Goal: Task Accomplishment & Management: Complete application form

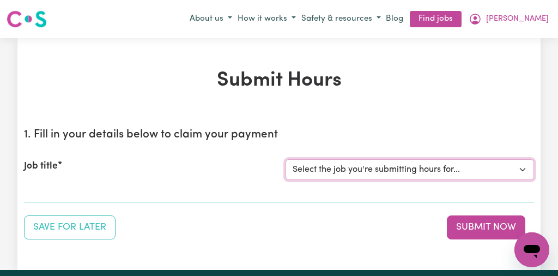
click at [523, 168] on select "Select the job you're submitting hours for... [[PERSON_NAME]] [DEMOGRAPHIC_DATA…" at bounding box center [410, 169] width 249 height 21
click at [521, 167] on select "Select the job you're submitting hours for... [[PERSON_NAME]] [DEMOGRAPHIC_DATA…" at bounding box center [410, 169] width 249 height 21
select select "13254"
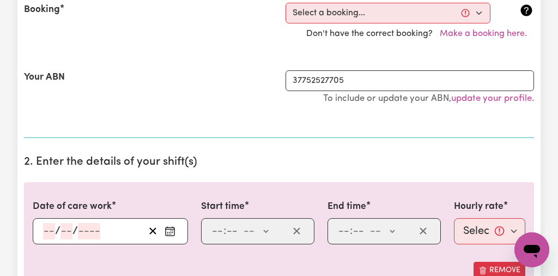
scroll to position [258, 0]
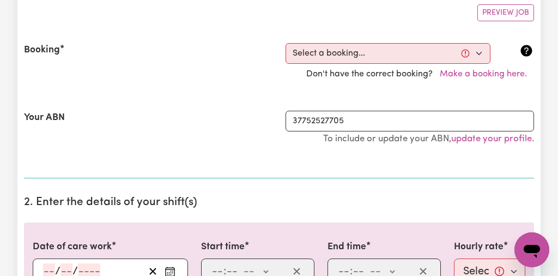
scroll to position [206, 0]
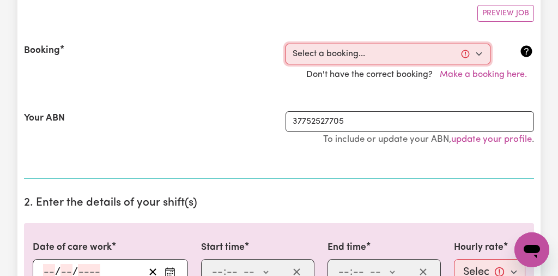
click at [479, 51] on select "Select a booking... [DATE] 10:00am to 01:00pm (RECURRING) [DATE] 10:00am to 01:…" at bounding box center [388, 54] width 205 height 21
select select "340928"
type input "[DATE]"
type input "22"
type input "8"
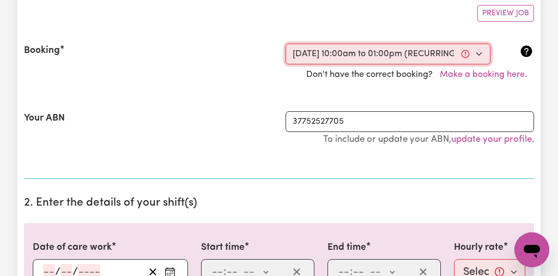
type input "2025"
type input "10:00"
type input "10"
type input "0"
select select "am"
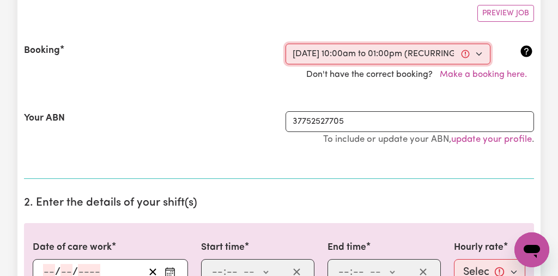
type input "13:00"
type input "1"
type input "0"
select select "pm"
select select "44-Weekday"
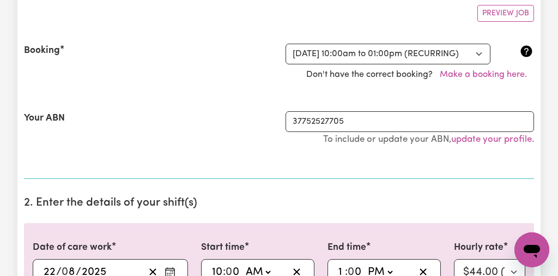
click at [222, 271] on input "10" at bounding box center [217, 272] width 11 height 16
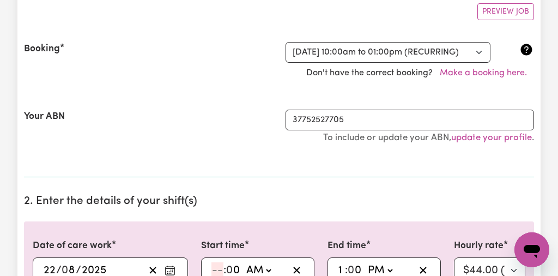
type input "01:00"
type input "1"
type input "11:00"
type input "11"
click at [344, 269] on input "1" at bounding box center [341, 270] width 7 height 16
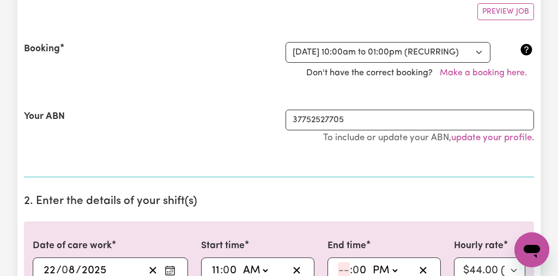
type input "14:00"
type input "2"
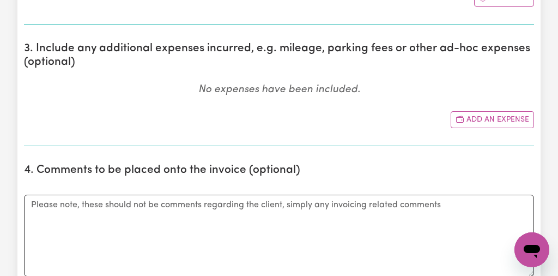
scroll to position [591, 0]
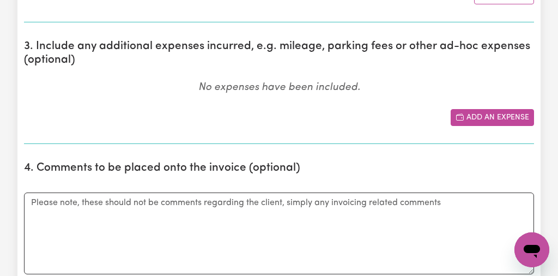
click at [481, 115] on button "Add an expense" at bounding box center [492, 117] width 83 height 17
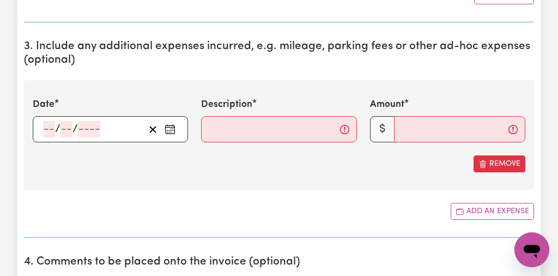
click at [167, 126] on icon "Enter the date of expense" at bounding box center [170, 129] width 11 height 11
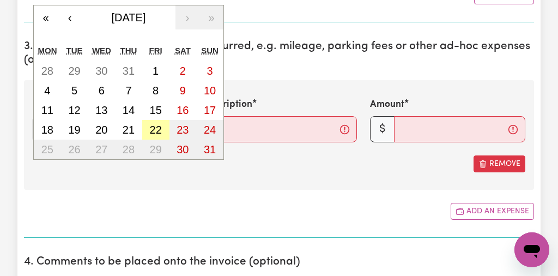
click at [154, 129] on abbr "22" at bounding box center [156, 130] width 12 height 12
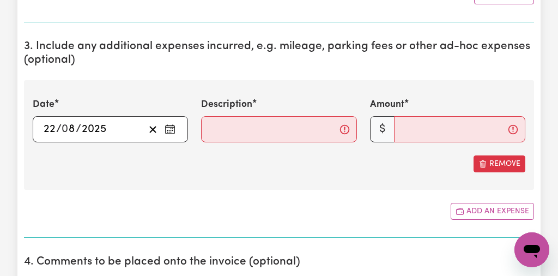
type input "[DATE]"
type input "22"
type input "8"
type input "2025"
click at [243, 128] on input "Description" at bounding box center [278, 129] width 155 height 26
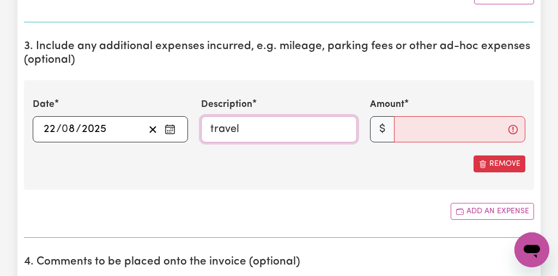
type input "travel"
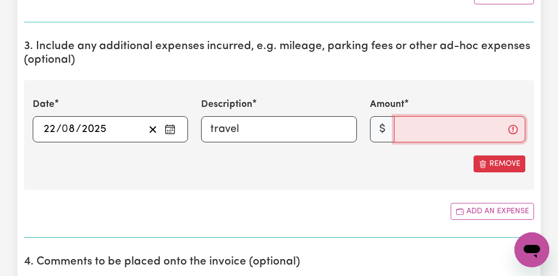
click at [401, 124] on input "Amount" at bounding box center [459, 129] width 131 height 26
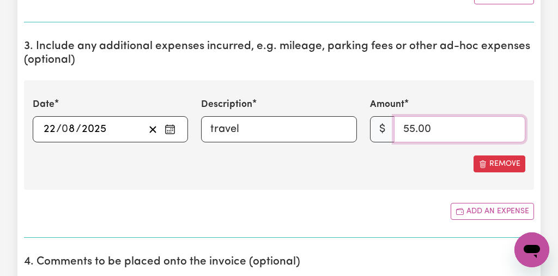
type input "55.00"
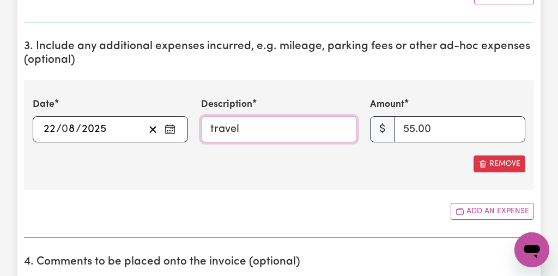
click at [244, 131] on input "travel" at bounding box center [278, 129] width 155 height 26
click at [295, 132] on input "travel to [GEOGRAPHIC_DATA]" at bounding box center [278, 129] width 155 height 26
click at [293, 131] on input "travel to [GEOGRAPHIC_DATA]" at bounding box center [278, 129] width 155 height 26
click at [270, 129] on input "travel to [GEOGRAPHIC_DATA]" at bounding box center [278, 129] width 155 height 26
click at [281, 128] on input "travel to [GEOGRAPHIC_DATA]" at bounding box center [278, 129] width 155 height 26
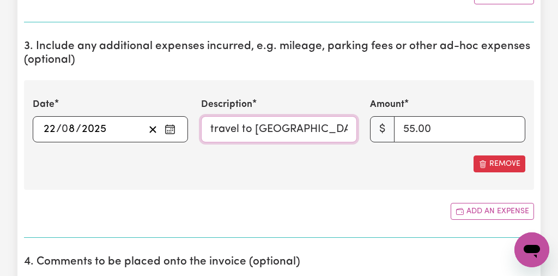
type input "travel to [GEOGRAPHIC_DATA]"
click at [455, 265] on h2 "4. Comments to be placed onto the invoice (optional)" at bounding box center [279, 262] width 510 height 14
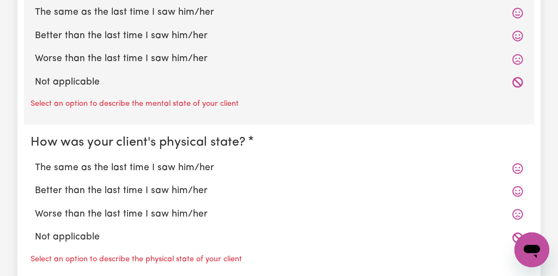
scroll to position [1062, 0]
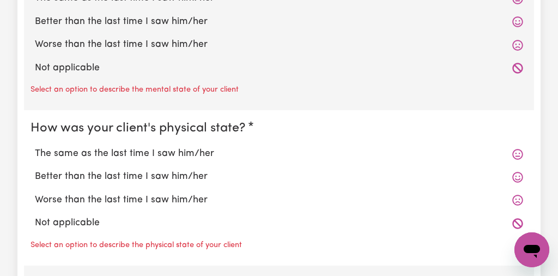
click at [322, 49] on label "Worse than the last time I saw him/her" at bounding box center [279, 45] width 488 height 14
click at [35, 38] on input "Worse than the last time I saw him/her" at bounding box center [34, 37] width 1 height 1
radio input "true"
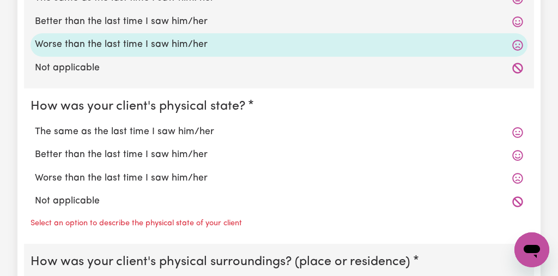
click at [34, 14] on input "Better than the last time I saw him/her" at bounding box center [34, 14] width 1 height 1
radio input "true"
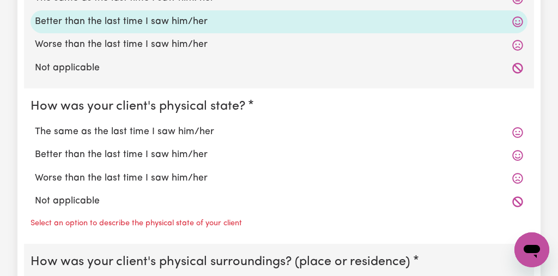
radio input "true"
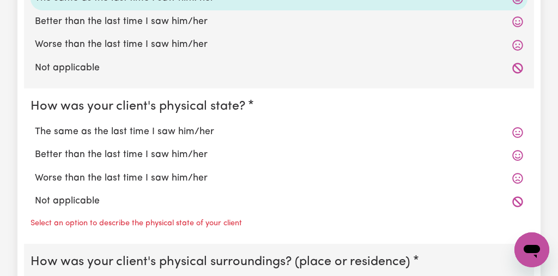
scroll to position [1017, 0]
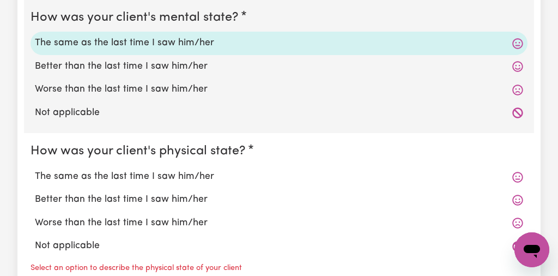
click at [34, 105] on input "Not applicable" at bounding box center [34, 105] width 1 height 1
radio input "true"
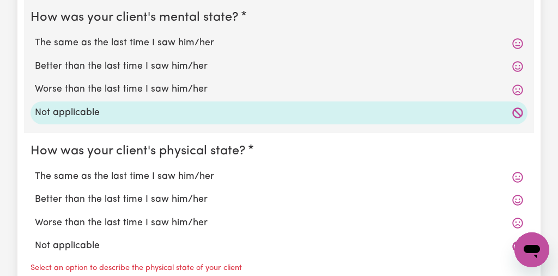
click at [165, 39] on label "The same as the last time I saw him/her" at bounding box center [279, 43] width 488 height 14
click at [35, 36] on input "The same as the last time I saw him/her" at bounding box center [34, 35] width 1 height 1
radio input "true"
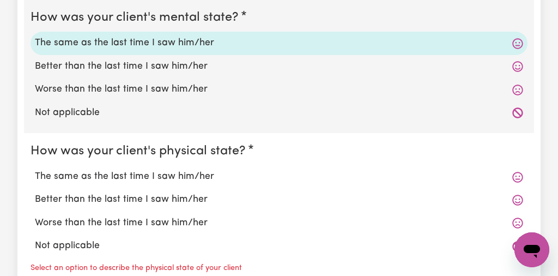
click at [174, 172] on label "The same as the last time I saw him/her" at bounding box center [279, 177] width 488 height 14
click at [35, 170] on input "The same as the last time I saw him/her" at bounding box center [34, 169] width 1 height 1
radio input "true"
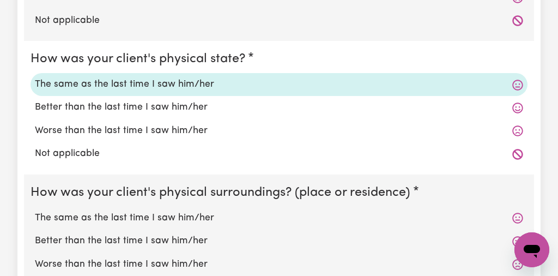
scroll to position [1122, 0]
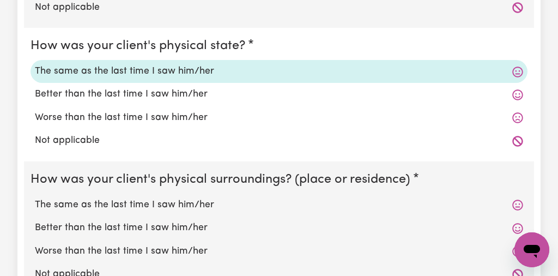
click at [193, 204] on label "The same as the last time I saw him/her" at bounding box center [279, 205] width 488 height 14
click at [35, 198] on input "The same as the last time I saw him/her" at bounding box center [34, 197] width 1 height 1
radio input "true"
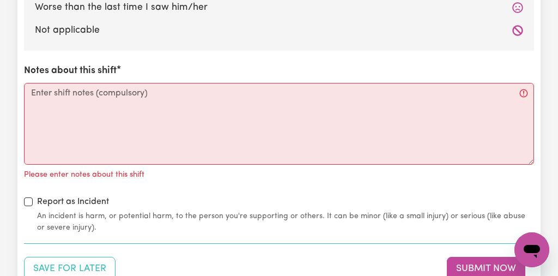
scroll to position [1367, 0]
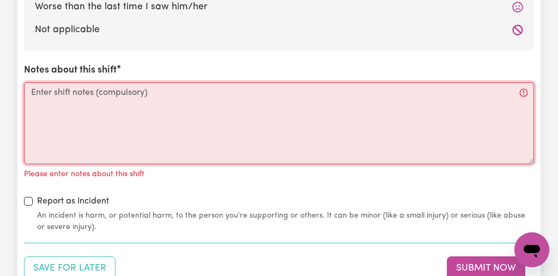
click at [32, 89] on textarea "Notes about this shift" at bounding box center [279, 123] width 510 height 82
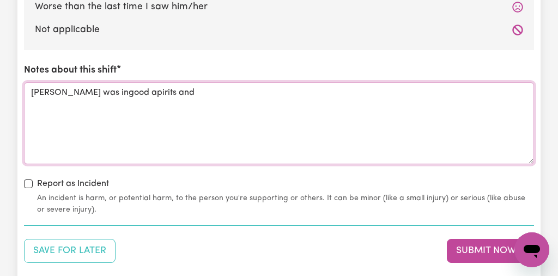
click at [68, 90] on textarea "[PERSON_NAME] was ingood apirits and" at bounding box center [279, 123] width 510 height 82
click at [99, 92] on textarea "[PERSON_NAME] was in good apirits and" at bounding box center [279, 123] width 510 height 82
click at [142, 96] on textarea "[PERSON_NAME] was in good spirits and" at bounding box center [279, 123] width 510 height 82
click at [161, 92] on textarea "[PERSON_NAME] was in good spirits and went ro an appt to have her ears cleaned …" at bounding box center [279, 123] width 510 height 82
click at [319, 93] on textarea "[PERSON_NAME] was in good spirits and went to an appt to have her ears cleaned …" at bounding box center [279, 123] width 510 height 82
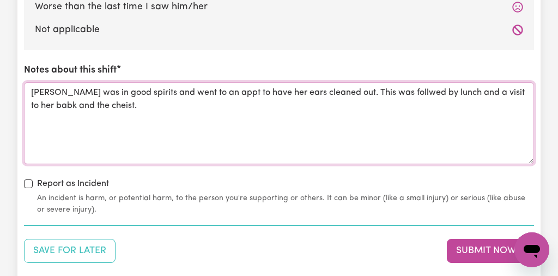
click at [508, 91] on textarea "[PERSON_NAME] was in good spirits and went to an appt to have her ears cleaned …" at bounding box center [279, 123] width 510 height 82
click at [77, 106] on textarea "[PERSON_NAME] was in good spirits and went to an appt to have her ears cleaned …" at bounding box center [279, 123] width 510 height 82
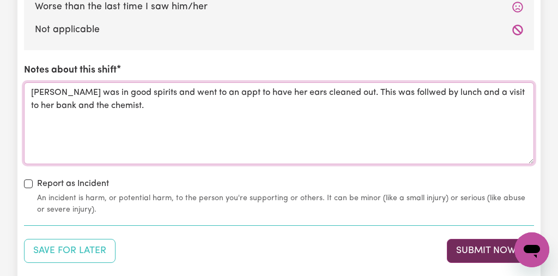
type textarea "[PERSON_NAME] was in good spirits and went to an appt to have her ears cleaned …"
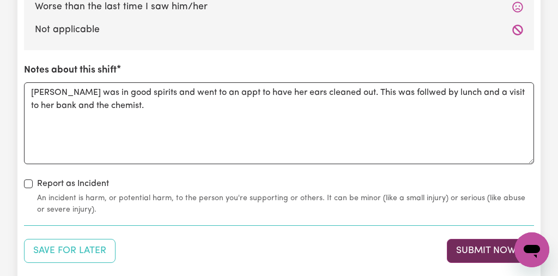
click at [490, 249] on button "Submit Now" at bounding box center [486, 251] width 78 height 24
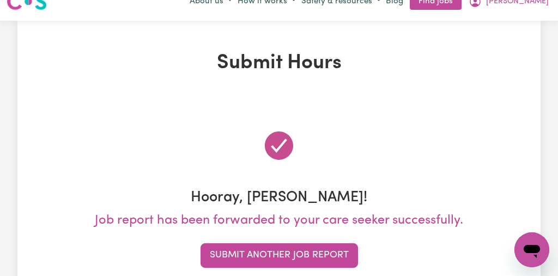
scroll to position [0, 0]
